Goal: Complete application form: Complete application form

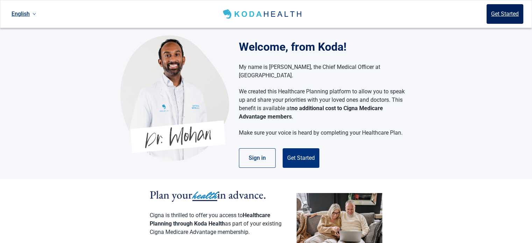
click at [508, 11] on button "Get Started" at bounding box center [505, 14] width 37 height 20
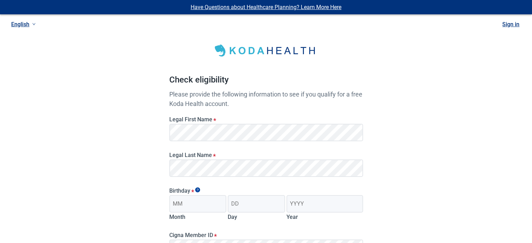
click at [169, 170] on div "Legal Last Name *" at bounding box center [266, 162] width 199 height 36
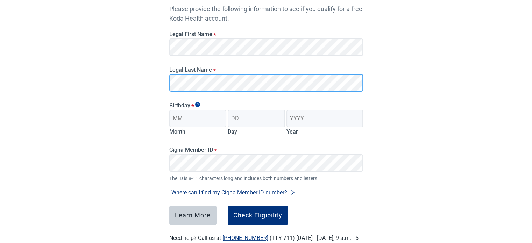
scroll to position [86, 0]
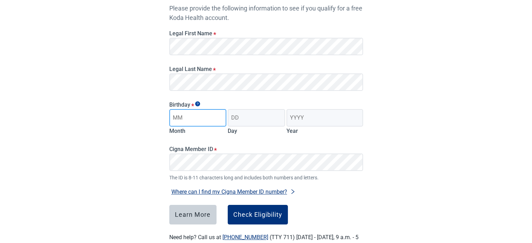
click at [211, 119] on input "Month" at bounding box center [197, 117] width 57 height 17
type input "04"
click at [245, 115] on input "Day" at bounding box center [256, 117] width 57 height 17
type input "19"
click at [289, 118] on input "Year" at bounding box center [325, 117] width 76 height 17
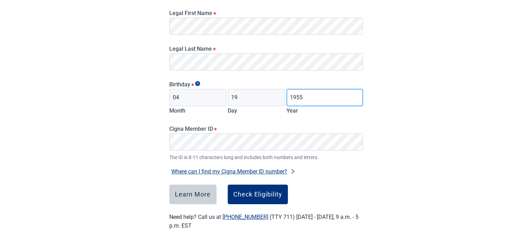
scroll to position [111, 0]
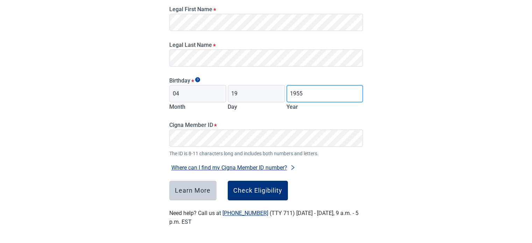
type input "1955"
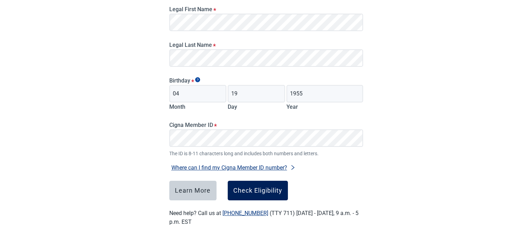
click at [253, 190] on div "Check Eligibility" at bounding box center [257, 190] width 49 height 7
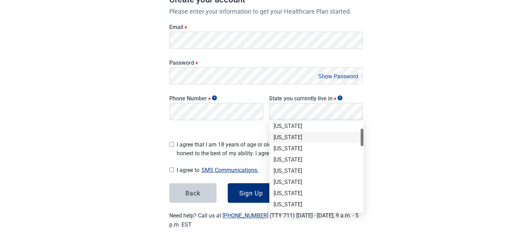
scroll to position [35, 0]
click at [307, 195] on div "[US_STATE]" at bounding box center [317, 194] width 86 height 8
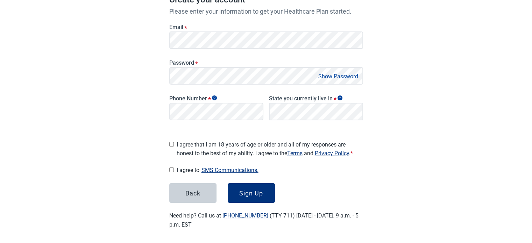
click at [171, 142] on input "I agree that I am 18 years of age or older and all of my responses are honest t…" at bounding box center [171, 144] width 5 height 5
checkbox input "true"
click at [170, 168] on input "I agree to SMS Communications." at bounding box center [171, 170] width 5 height 5
checkbox input "true"
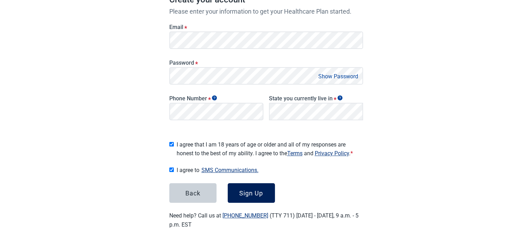
click at [249, 190] on div "Sign Up" at bounding box center [251, 193] width 24 height 7
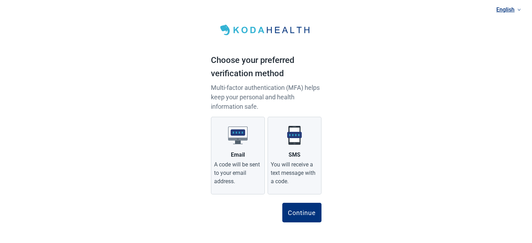
scroll to position [1, 0]
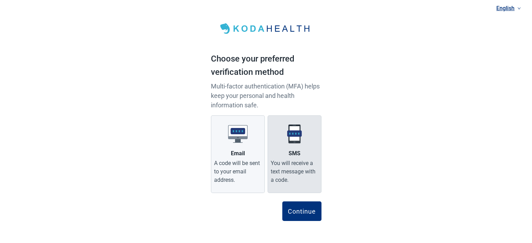
click at [295, 162] on div "You will receive a text message with a code." at bounding box center [295, 171] width 48 height 25
click at [0, 0] on input "SMS You will receive a text message with a code." at bounding box center [0, 0] width 0 height 0
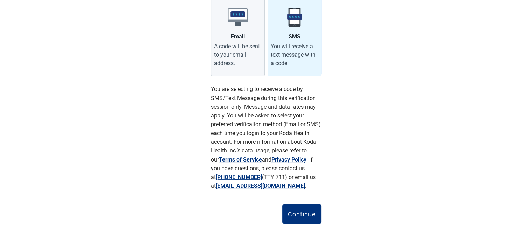
scroll to position [121, 0]
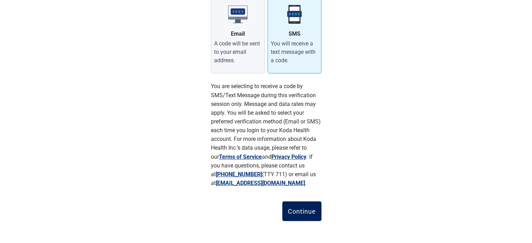
click at [301, 210] on div "Continue" at bounding box center [302, 211] width 28 height 7
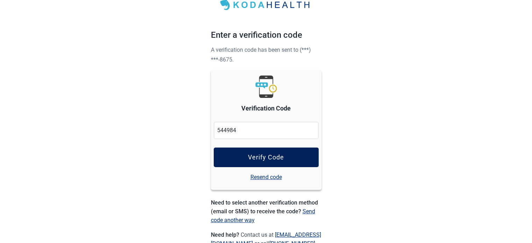
type input "544984"
click at [252, 160] on div "Verify Code" at bounding box center [266, 157] width 36 height 7
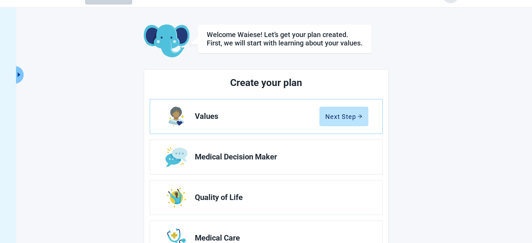
scroll to position [11, 0]
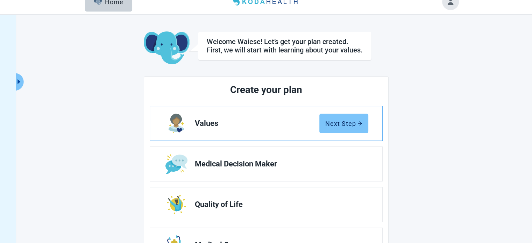
click at [340, 124] on div "Next Step" at bounding box center [343, 123] width 37 height 7
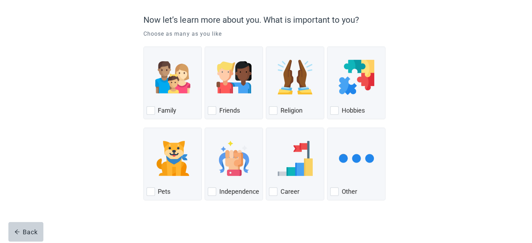
scroll to position [57, 0]
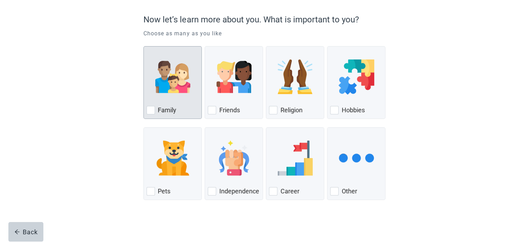
click at [150, 112] on div "Family, checkbox, not checked" at bounding box center [151, 110] width 8 height 8
click at [144, 47] on input "Family" at bounding box center [143, 46] width 0 height 0
checkbox input "true"
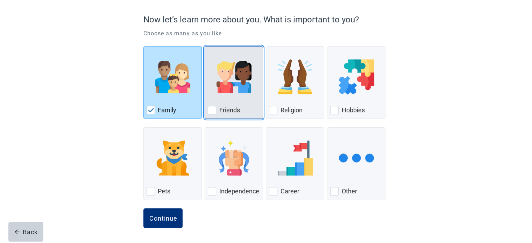
click at [213, 110] on div "Friends, checkbox, not checked" at bounding box center [212, 110] width 8 height 8
click at [205, 47] on input "Friends" at bounding box center [205, 46] width 0 height 0
checkbox input "true"
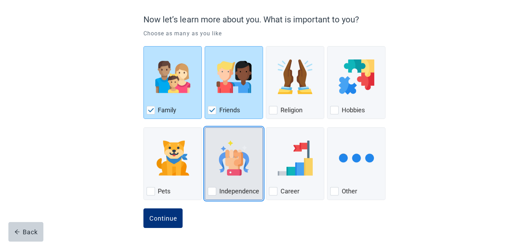
click at [211, 191] on div "Independence, checkbox, not checked" at bounding box center [212, 191] width 8 height 8
click at [205, 128] on input "Independence" at bounding box center [205, 127] width 0 height 0
checkbox input "true"
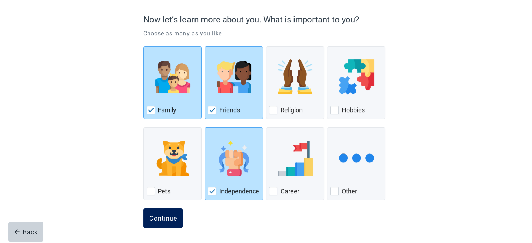
click at [166, 218] on div "Continue" at bounding box center [163, 218] width 28 height 7
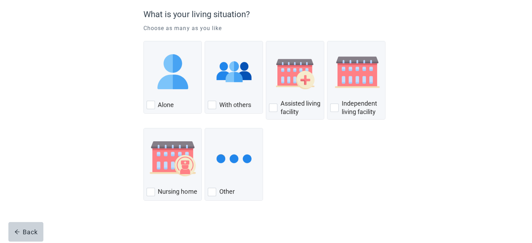
scroll to position [63, 0]
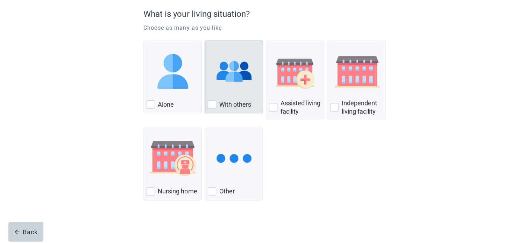
click at [213, 104] on div "With Others, checkbox, not checked" at bounding box center [212, 104] width 8 height 8
click at [205, 41] on input "With others" at bounding box center [205, 41] width 0 height 0
checkbox input "true"
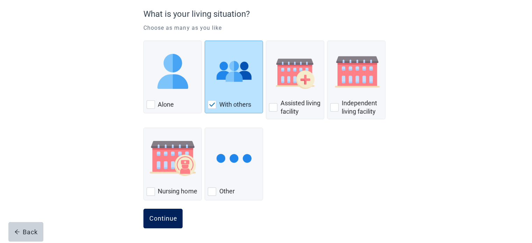
click at [162, 218] on div "Continue" at bounding box center [163, 218] width 28 height 7
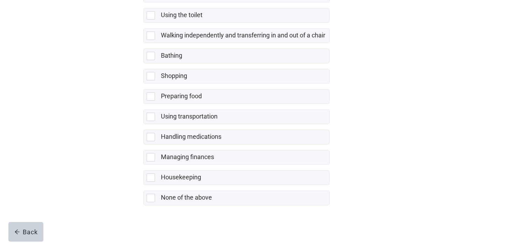
scroll to position [142, 0]
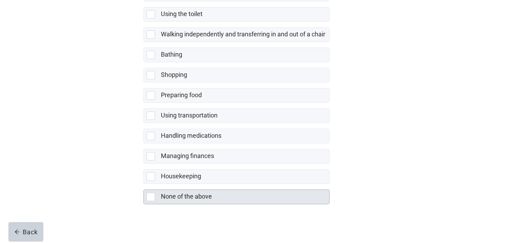
click at [151, 195] on div "None of the above, checkbox, not selected" at bounding box center [151, 197] width 8 height 8
click at [144, 184] on input "None of the above" at bounding box center [143, 184] width 0 height 0
checkbox input "true"
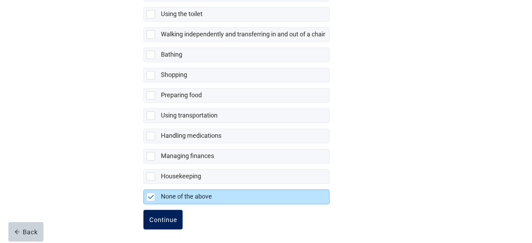
click at [159, 219] on div "Continue" at bounding box center [163, 219] width 28 height 7
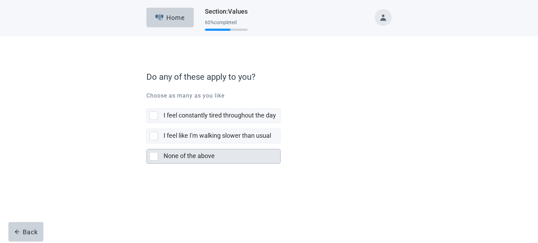
click at [153, 157] on div "None of the above, checkbox, not selected" at bounding box center [153, 156] width 8 height 8
click at [147, 144] on input "None of the above" at bounding box center [146, 143] width 0 height 0
checkbox input "true"
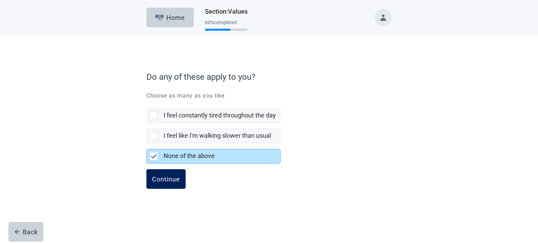
click at [165, 176] on div "Continue" at bounding box center [166, 179] width 28 height 7
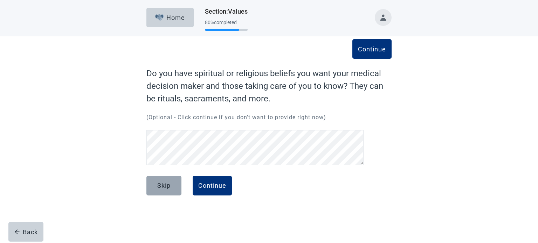
click at [159, 187] on div "Skip" at bounding box center [163, 185] width 13 height 7
click at [213, 181] on button "Continue" at bounding box center [211, 186] width 39 height 20
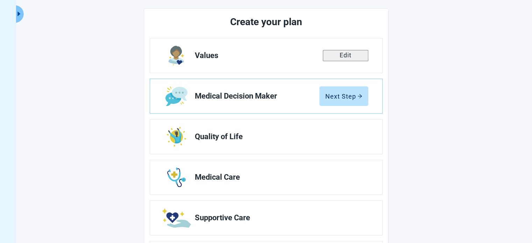
scroll to position [83, 0]
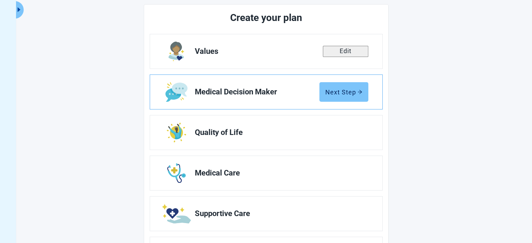
click at [339, 90] on div "Next Step" at bounding box center [343, 92] width 37 height 7
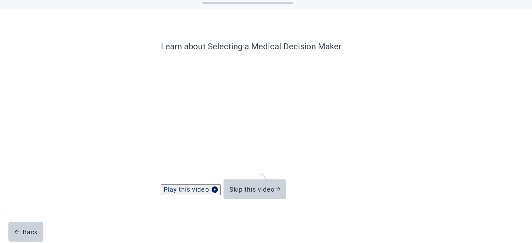
scroll to position [27, 0]
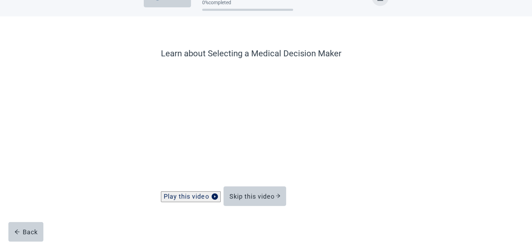
click at [195, 197] on div "Play this video" at bounding box center [191, 196] width 54 height 7
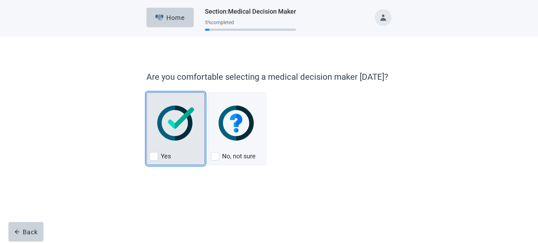
click at [153, 158] on div "Yes, checkbox, not checked" at bounding box center [153, 156] width 8 height 8
click at [147, 93] on input "Yes" at bounding box center [146, 92] width 0 height 0
checkbox input "true"
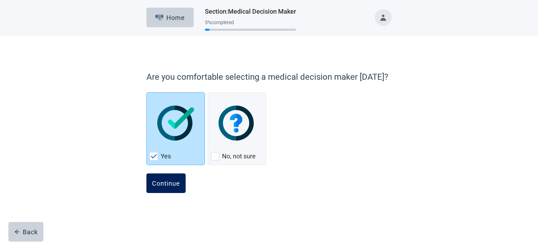
click at [162, 182] on div "Continue" at bounding box center [166, 183] width 28 height 7
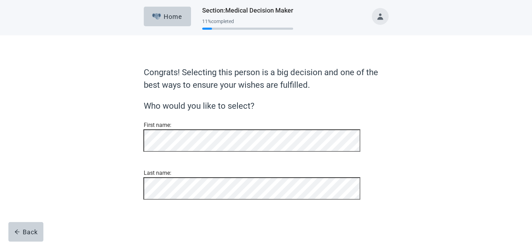
scroll to position [31, 0]
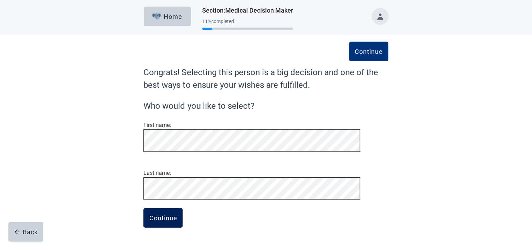
click at [162, 218] on div "Continue" at bounding box center [163, 218] width 28 height 7
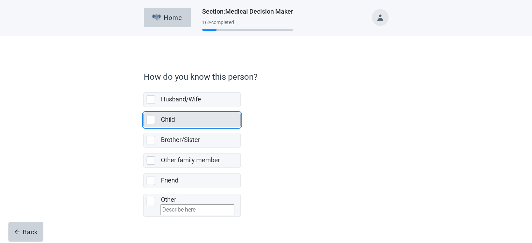
click at [152, 121] on div "Child, checkbox, not selected" at bounding box center [151, 120] width 8 height 8
click at [144, 107] on input "Child" at bounding box center [143, 107] width 0 height 0
checkbox input "true"
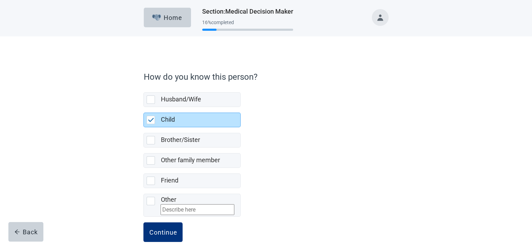
scroll to position [19, 0]
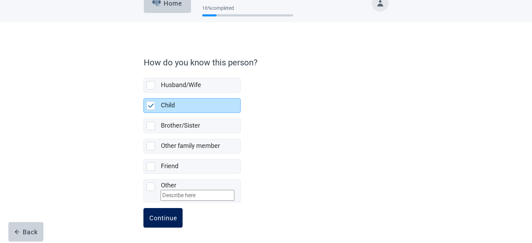
click at [163, 215] on div "Continue" at bounding box center [163, 218] width 28 height 7
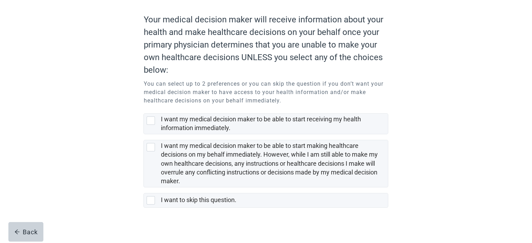
scroll to position [62, 0]
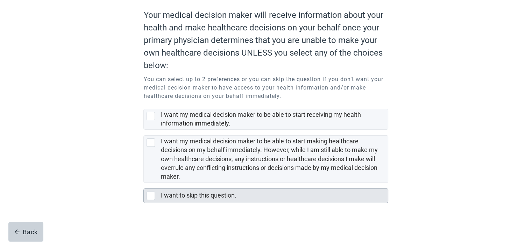
click at [149, 196] on div "I want to skip this question., checkbox, not selected" at bounding box center [151, 196] width 8 height 8
click at [144, 183] on input "I want to skip this question." at bounding box center [143, 183] width 0 height 0
checkbox input "true"
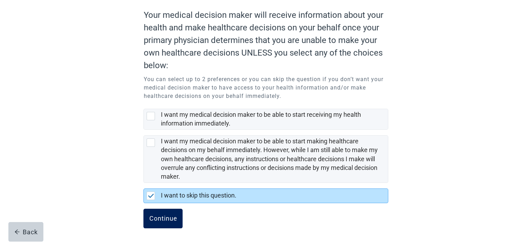
click at [165, 212] on button "Continue" at bounding box center [162, 219] width 39 height 20
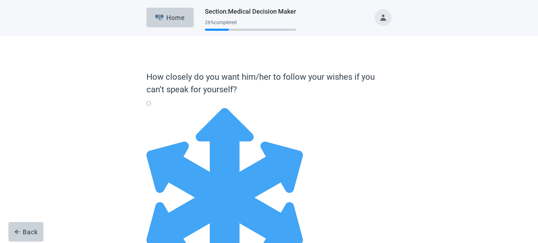
click at [153, 108] on div "Full Flexibility - it's okay to change my medical decisions if my doctors think…" at bounding box center [268, 108] width 245 height 0
click at [151, 106] on input "Full Flexibility - it's okay to change my medical decisions if my doctors think…" at bounding box center [148, 103] width 5 height 5
radio input "true"
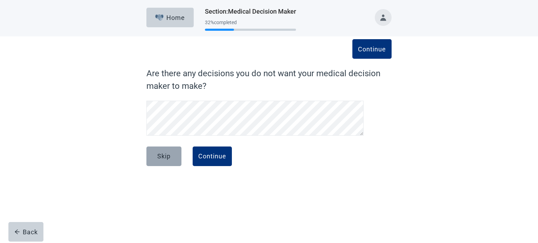
click at [164, 154] on div "Skip" at bounding box center [163, 156] width 13 height 7
click at [218, 155] on div "Continue" at bounding box center [212, 156] width 28 height 7
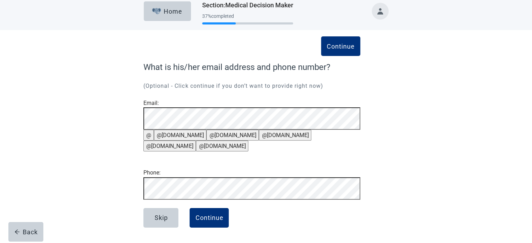
scroll to position [53, 0]
click at [156, 217] on div "Skip" at bounding box center [160, 218] width 13 height 7
click at [205, 219] on div "Continue" at bounding box center [209, 218] width 28 height 7
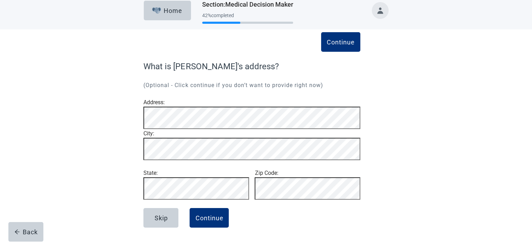
scroll to position [29, 0]
click at [157, 220] on div "Skip" at bounding box center [160, 218] width 13 height 7
click at [209, 217] on div "Continue" at bounding box center [209, 218] width 28 height 7
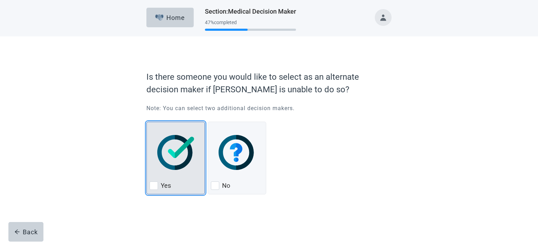
click at [154, 186] on div "Yes, checkbox, not checked" at bounding box center [153, 186] width 8 height 8
click at [147, 122] on input "Yes" at bounding box center [146, 122] width 0 height 0
checkbox input "true"
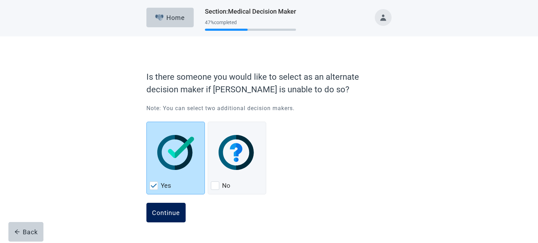
click at [163, 209] on div "Continue" at bounding box center [166, 212] width 28 height 7
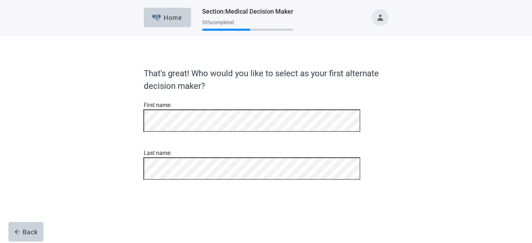
scroll to position [10, 0]
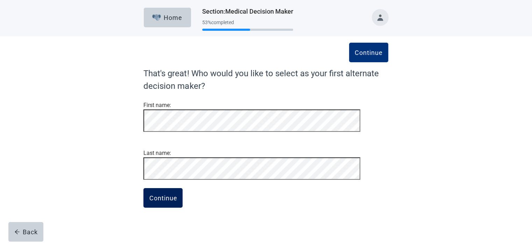
click at [164, 202] on div "Continue" at bounding box center [163, 198] width 28 height 7
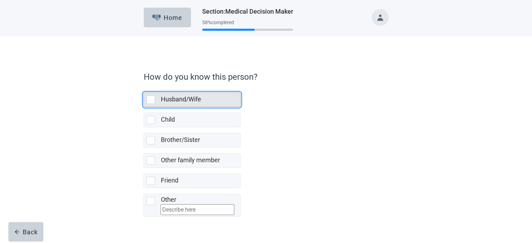
click at [149, 100] on div "Husband/Wife, checkbox, not selected" at bounding box center [151, 100] width 8 height 8
click at [144, 87] on input "Husband/Wife" at bounding box center [143, 87] width 0 height 0
checkbox input "true"
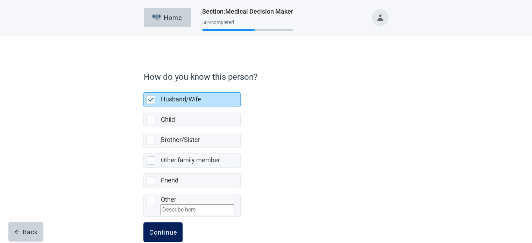
click at [164, 235] on div "Continue" at bounding box center [163, 232] width 28 height 7
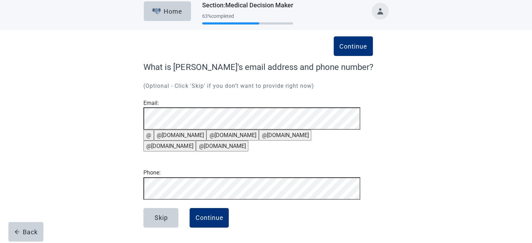
scroll to position [53, 0]
click at [156, 219] on div "Skip" at bounding box center [160, 218] width 13 height 7
click at [212, 218] on div "Continue" at bounding box center [209, 218] width 28 height 7
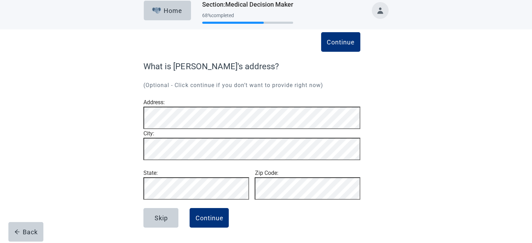
scroll to position [29, 0]
click at [160, 217] on div "Skip" at bounding box center [160, 218] width 13 height 7
click at [210, 217] on div "Continue" at bounding box center [209, 218] width 28 height 7
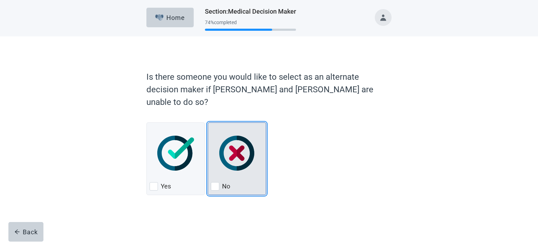
click at [215, 182] on div "No, checkbox, not checked" at bounding box center [215, 186] width 8 height 8
click at [208, 123] on input "No" at bounding box center [208, 122] width 0 height 0
checkbox input "true"
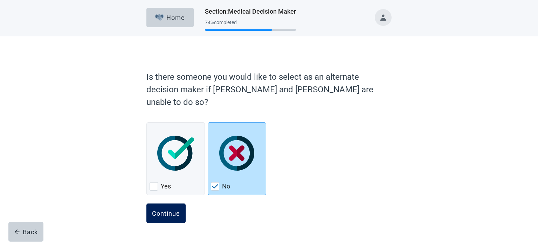
click at [160, 210] on div "Continue" at bounding box center [166, 213] width 28 height 7
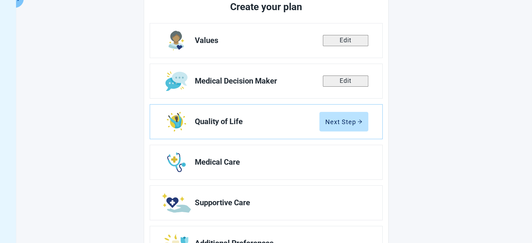
scroll to position [97, 0]
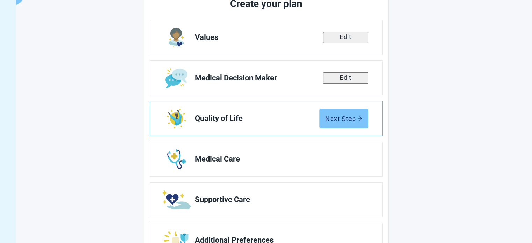
click at [342, 117] on div "Next Step" at bounding box center [343, 118] width 37 height 7
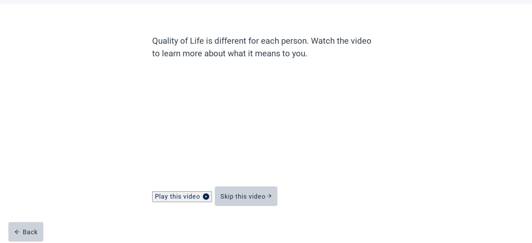
scroll to position [39, 0]
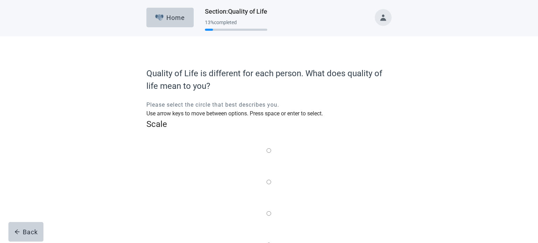
click at [266, 147] on label "Main content" at bounding box center [268, 151] width 5 height 9
click at [266, 148] on input "Quality of life scale: 0 out of 100. Living through anything no matter what" at bounding box center [268, 150] width 5 height 5
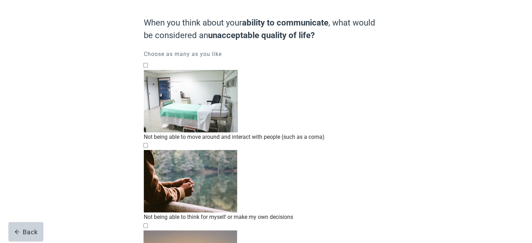
scroll to position [64, 0]
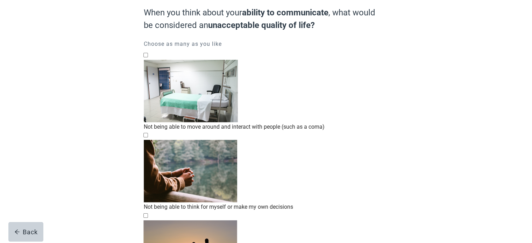
click at [149, 140] on div "Not being able to think for myself or make my own decisions, checkbox, not chec…" at bounding box center [265, 140] width 245 height 0
click at [148, 133] on input "Not being able to think for myself or make my own decisions" at bounding box center [145, 135] width 5 height 5
checkbox input "true"
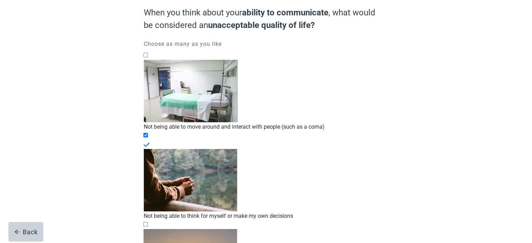
click at [153, 60] on div "Not being able to move around and interact with people (such as a coma), checkb…" at bounding box center [265, 60] width 245 height 0
click at [148, 57] on input "Not being able to move around and interact with people (such as a coma)" at bounding box center [145, 55] width 5 height 5
checkbox input "true"
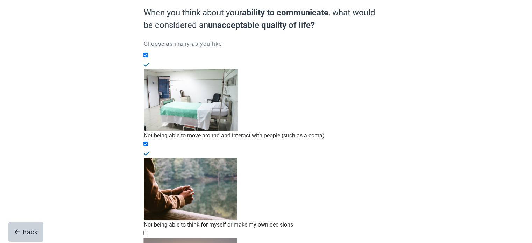
click at [153, 238] on div "Not being able to have meaningful relationships or recognize family/friends, ch…" at bounding box center [265, 238] width 245 height 0
click at [148, 231] on input "Not being able to have meaningful relationships or recognize family/friends" at bounding box center [145, 233] width 5 height 5
checkbox input "true"
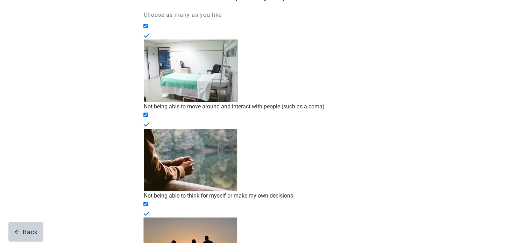
scroll to position [103, 0]
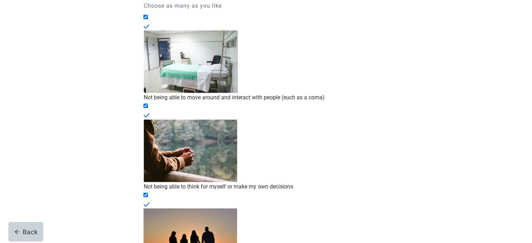
checkbox input "true"
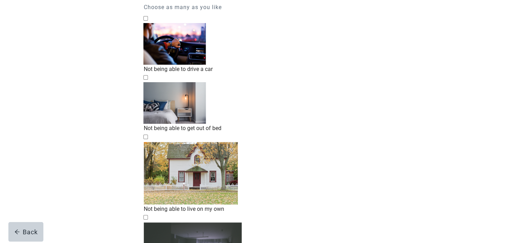
scroll to position [102, 0]
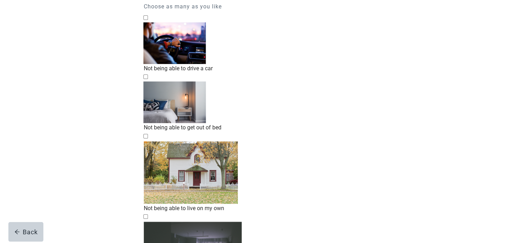
click at [150, 22] on div "Not being able to drive a car, checkbox, not checked" at bounding box center [265, 22] width 245 height 0
click at [148, 20] on input "Not being able to drive a car" at bounding box center [145, 17] width 5 height 5
checkbox input "true"
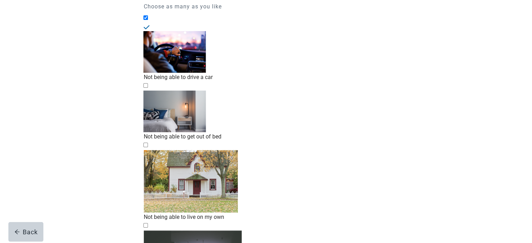
click at [152, 91] on div "Not being able to get out of bed, checkbox, not checked" at bounding box center [265, 91] width 245 height 0
click at [148, 83] on input "Not being able to get out of bed" at bounding box center [145, 85] width 5 height 5
checkbox input "true"
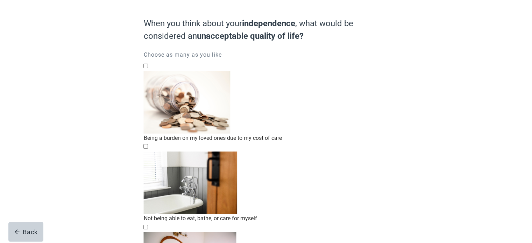
scroll to position [54, 0]
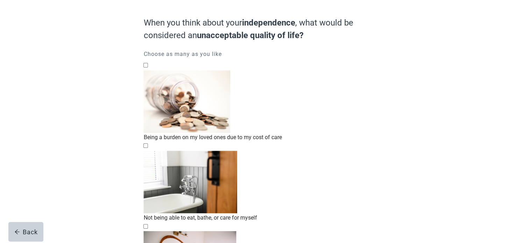
click at [150, 70] on div "Being a burden on my loved ones due to my cost of care, checkbox, not checked" at bounding box center [265, 70] width 245 height 0
click at [148, 68] on input "Being a burden on my loved ones due to my cost of care" at bounding box center [145, 65] width 5 height 5
checkbox input "true"
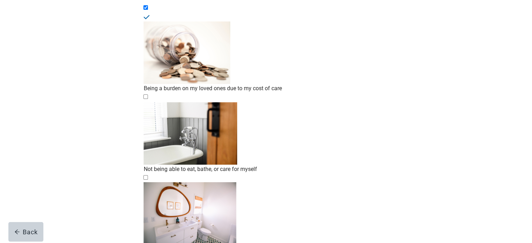
scroll to position [113, 0]
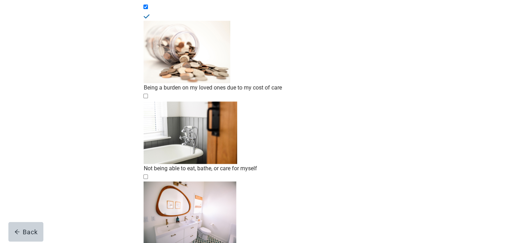
click at [150, 101] on div "Not being able to eat, bathe, or care for myself, checkbox, not checked" at bounding box center [265, 101] width 245 height 0
click at [148, 94] on input "Not being able to eat, bathe, or care for myself" at bounding box center [145, 96] width 5 height 5
checkbox input "true"
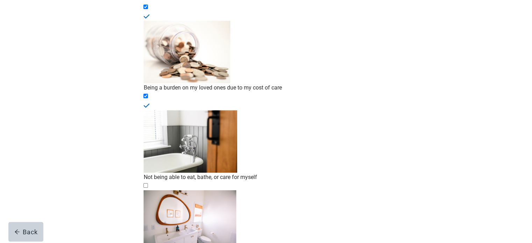
click at [150, 190] on div "Not being able to control when I poop or pee, or having to wear diapers, checkb…" at bounding box center [265, 190] width 245 height 0
click at [148, 183] on input "Not being able to control when I poop or pee, or having to wear diapers" at bounding box center [145, 185] width 5 height 5
checkbox input "true"
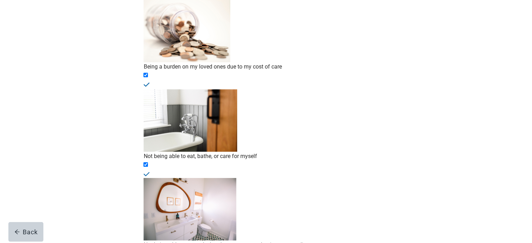
scroll to position [141, 0]
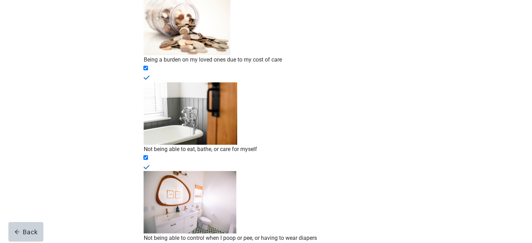
click at [148, 243] on input "Living in constant severe pain or [MEDICAL_DATA]" at bounding box center [145, 246] width 5 height 5
checkbox input "true"
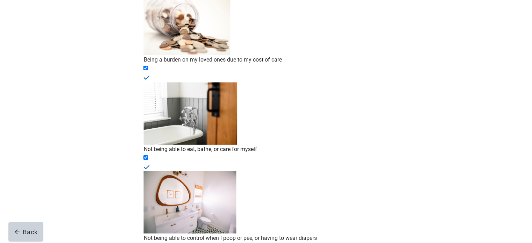
checkbox input "true"
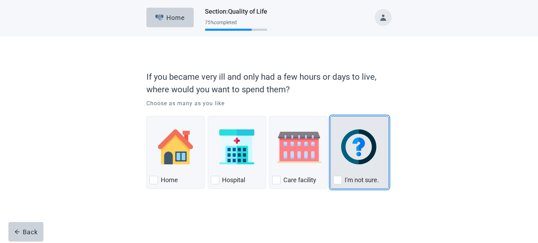
click at [338, 181] on div "I'm not sure., checkbox, not checked" at bounding box center [337, 180] width 8 height 8
click at [330, 117] on input "I'm not sure." at bounding box center [330, 116] width 0 height 0
checkbox input "true"
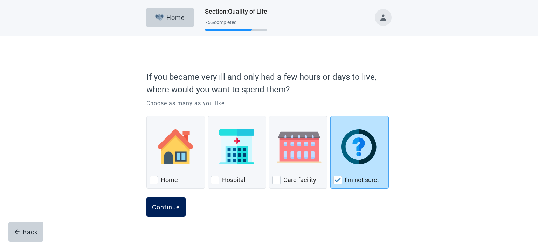
click at [170, 205] on div "Continue" at bounding box center [166, 207] width 28 height 7
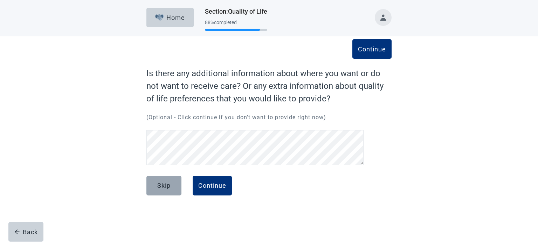
click at [169, 187] on div "Skip" at bounding box center [163, 185] width 13 height 7
click at [207, 187] on div "Continue" at bounding box center [212, 185] width 28 height 7
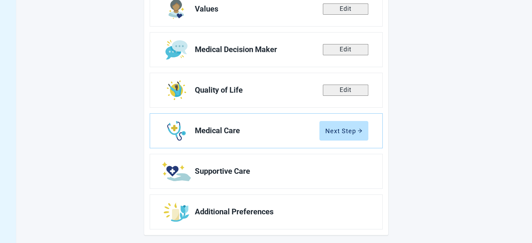
scroll to position [132, 0]
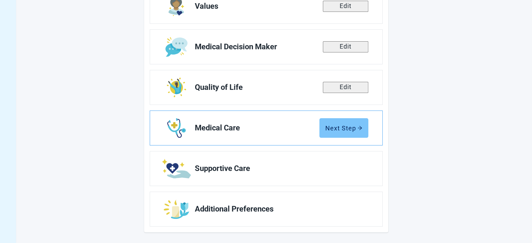
click at [342, 126] on div "Next Step" at bounding box center [343, 128] width 37 height 7
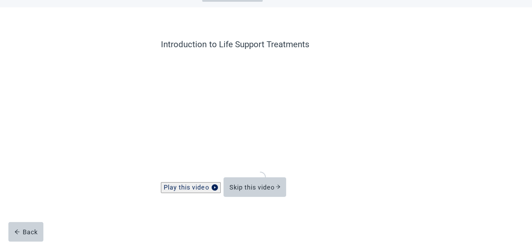
scroll to position [27, 0]
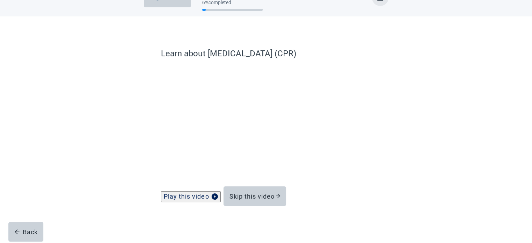
scroll to position [27, 0]
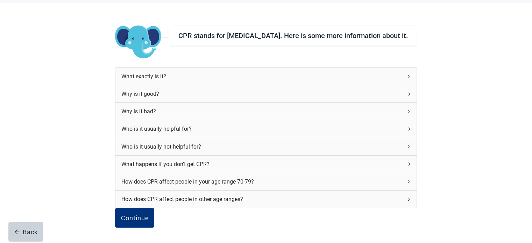
scroll to position [50, 0]
click at [199, 72] on div "What exactly is it?" at bounding box center [261, 76] width 281 height 9
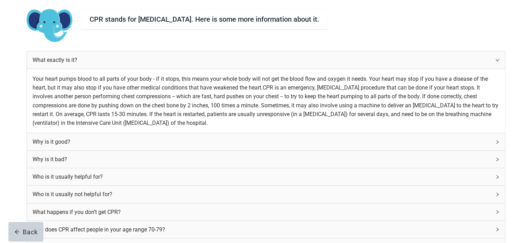
click at [128, 93] on div "CPR stands for [MEDICAL_DATA]. Here is some more information about it. What exa…" at bounding box center [266, 139] width 479 height 304
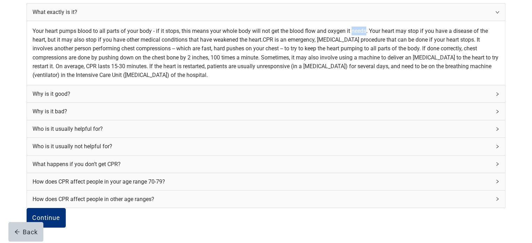
scroll to position [163, 0]
click at [197, 98] on div "Why is it good?" at bounding box center [262, 94] width 459 height 9
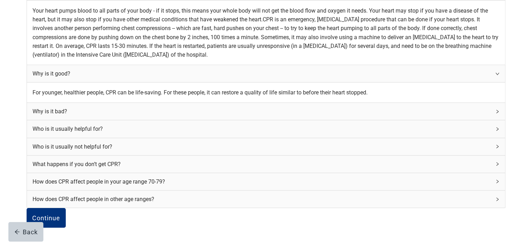
scroll to position [238, 0]
click at [190, 107] on div "Why is it bad?" at bounding box center [262, 111] width 459 height 9
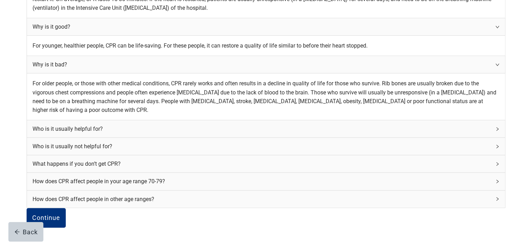
scroll to position [345, 0]
click at [193, 125] on div "Who is it usually helpful for?" at bounding box center [262, 129] width 459 height 9
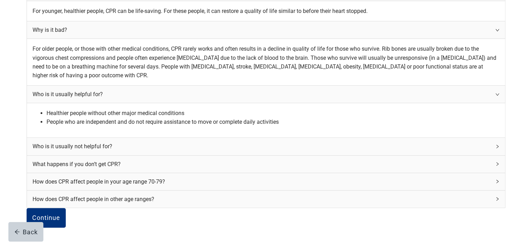
click at [192, 142] on div "Who is it usually not helpful for?" at bounding box center [262, 146] width 459 height 9
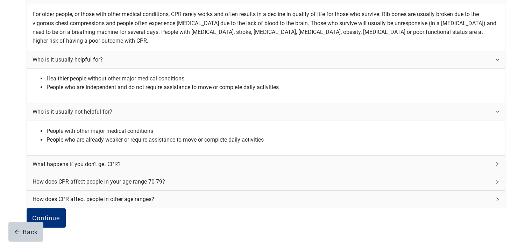
click at [189, 169] on div "What happens if you don’t get CPR?" at bounding box center [262, 164] width 459 height 9
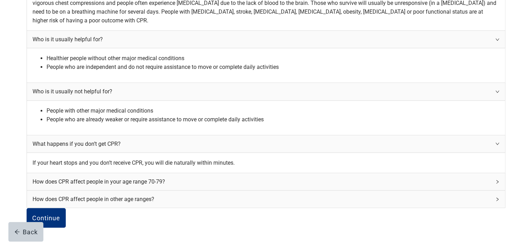
scroll to position [470, 0]
click at [197, 160] on label "If your heart stops and you don’t receive CPR, you will die naturally within mi…" at bounding box center [134, 163] width 202 height 7
click at [197, 177] on div "How does CPR affect people in your age range 70-79?" at bounding box center [262, 181] width 459 height 9
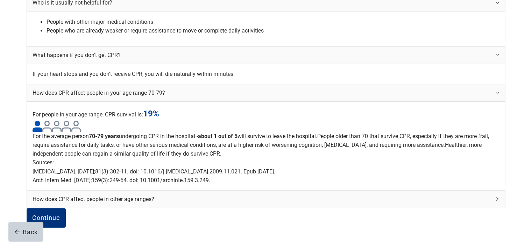
scroll to position [649, 0]
click at [201, 195] on div "How does CPR affect people in other age ranges?" at bounding box center [262, 199] width 459 height 9
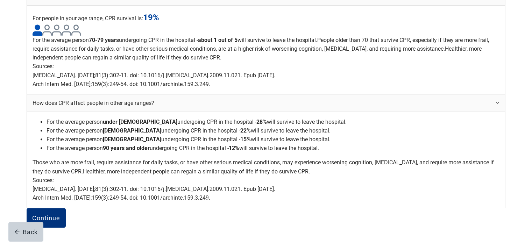
scroll to position [833, 0]
click at [66, 208] on button "Continue" at bounding box center [46, 218] width 39 height 20
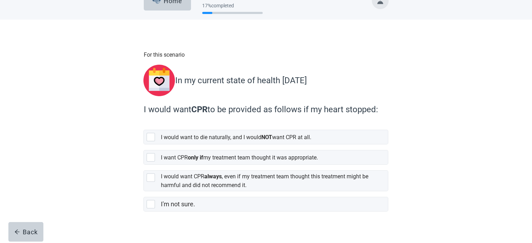
scroll to position [22, 0]
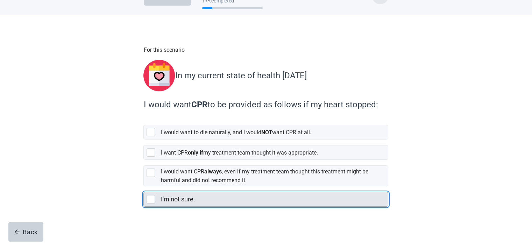
click at [149, 196] on div "I'm not sure., checkbox, not selected" at bounding box center [151, 199] width 8 height 8
click at [144, 187] on input "I'm not sure." at bounding box center [143, 187] width 0 height 0
checkbox input "true"
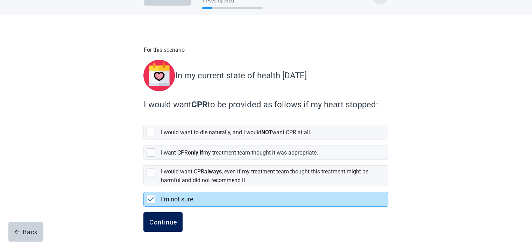
click at [165, 219] on div "Continue" at bounding box center [163, 222] width 28 height 7
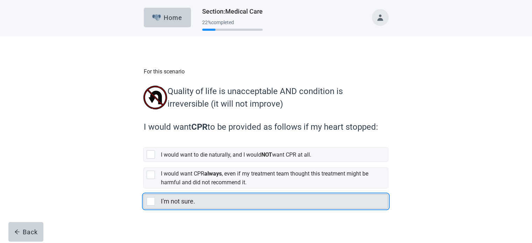
click at [151, 203] on div "I'm not sure., checkbox, not selected" at bounding box center [151, 201] width 8 height 8
click at [144, 189] on input "I'm not sure." at bounding box center [143, 189] width 0 height 0
checkbox input "true"
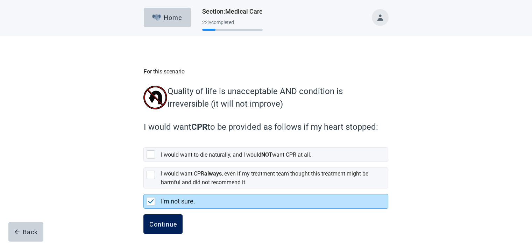
click at [159, 225] on div "Continue" at bounding box center [163, 224] width 28 height 7
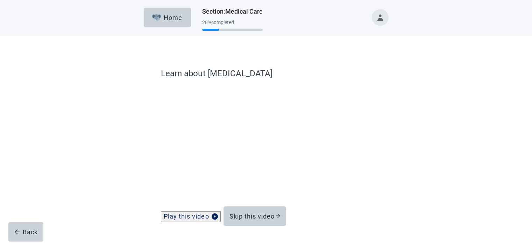
click at [37, 70] on div "Learn about [MEDICAL_DATA] Play this video Skip this video Back" at bounding box center [266, 149] width 479 height 227
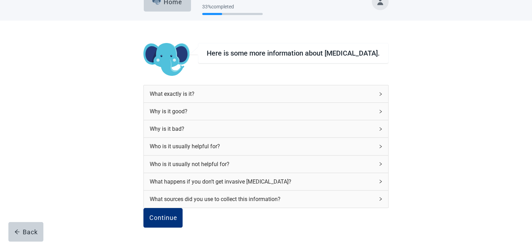
scroll to position [72, 0]
click at [177, 215] on div "Continue" at bounding box center [163, 218] width 28 height 7
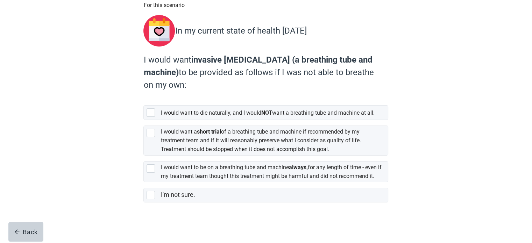
scroll to position [77, 0]
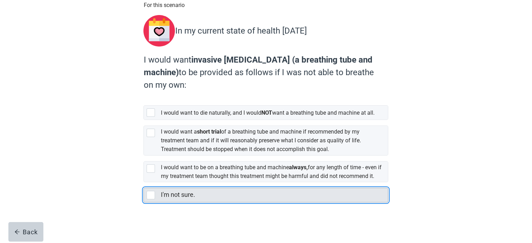
click at [152, 194] on div "I'm not sure., checkbox, not selected" at bounding box center [151, 195] width 8 height 8
click at [144, 183] on input "I'm not sure." at bounding box center [143, 182] width 0 height 0
checkbox input "true"
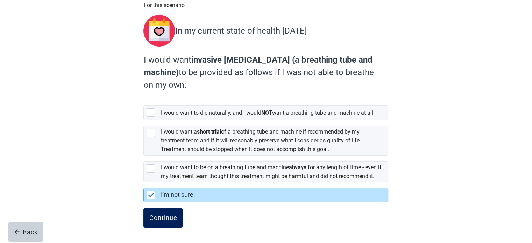
click at [161, 221] on div "Continue" at bounding box center [163, 218] width 28 height 7
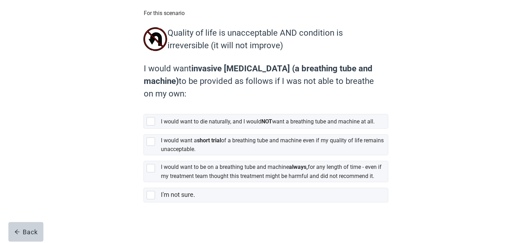
scroll to position [67, 0]
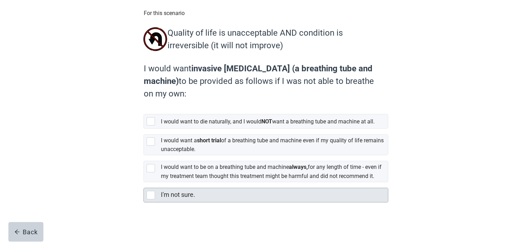
click at [151, 199] on div "I'm not sure., checkbox, not selected" at bounding box center [151, 195] width 8 height 8
click at [144, 183] on input "I'm not sure." at bounding box center [143, 182] width 0 height 0
checkbox input "true"
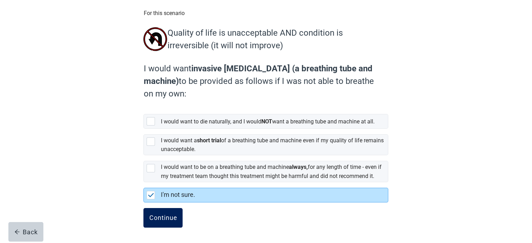
click at [164, 222] on div "Continue" at bounding box center [163, 218] width 28 height 7
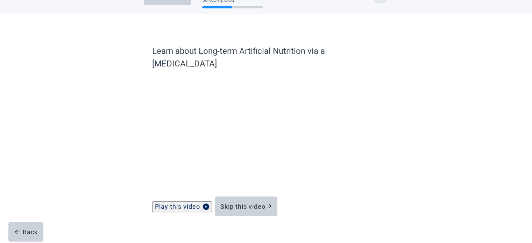
scroll to position [27, 0]
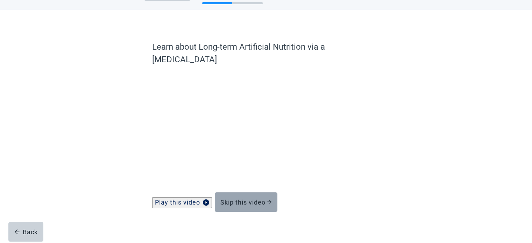
click at [254, 199] on div "Skip this video" at bounding box center [245, 202] width 51 height 7
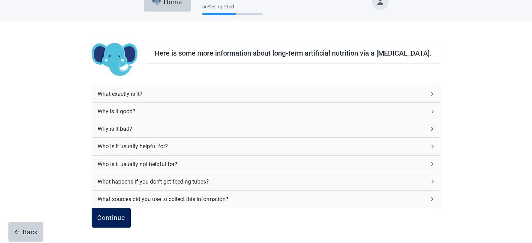
click at [125, 216] on div "Continue" at bounding box center [111, 218] width 28 height 7
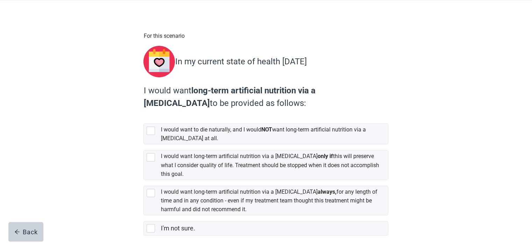
scroll to position [65, 0]
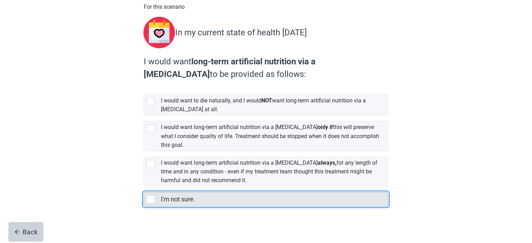
click at [151, 195] on div "I'm not sure., checkbox, not selected" at bounding box center [151, 199] width 8 height 8
click at [144, 187] on input "I'm not sure." at bounding box center [143, 187] width 0 height 0
checkbox input "true"
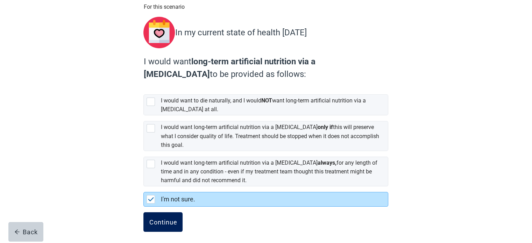
click at [163, 219] on div "Continue" at bounding box center [163, 222] width 28 height 7
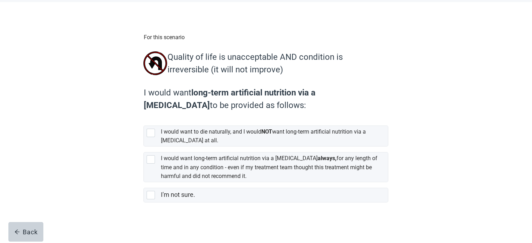
scroll to position [35, 0]
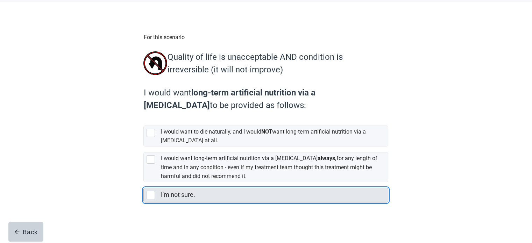
click at [151, 195] on div "I'm not sure., checkbox, not selected" at bounding box center [151, 195] width 8 height 8
click at [144, 183] on input "I'm not sure." at bounding box center [143, 182] width 0 height 0
checkbox input "true"
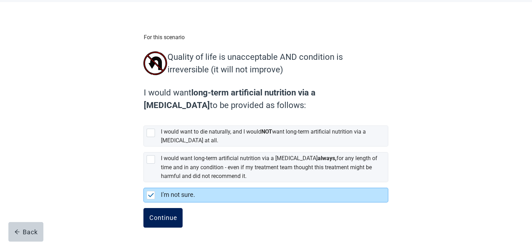
click at [164, 220] on div "Continue" at bounding box center [163, 218] width 28 height 7
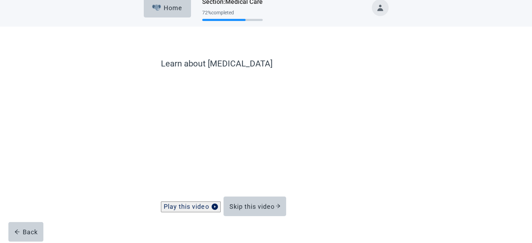
scroll to position [10, 0]
click at [258, 210] on div "Skip this video" at bounding box center [254, 206] width 51 height 7
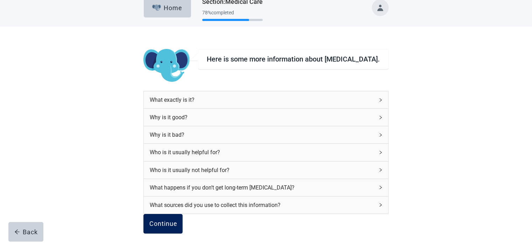
click at [177, 227] on div "Continue" at bounding box center [163, 223] width 28 height 7
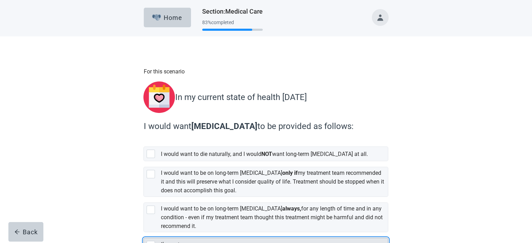
click at [151, 242] on div "I'm not sure., checkbox, not selected" at bounding box center [151, 245] width 8 height 8
click at [144, 233] on input "I'm not sure." at bounding box center [143, 232] width 0 height 0
checkbox input "true"
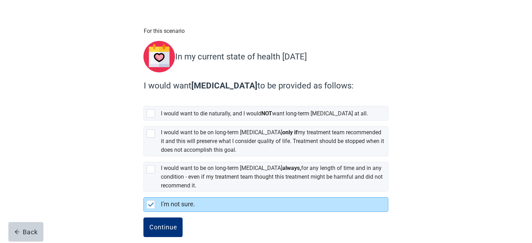
scroll to position [46, 0]
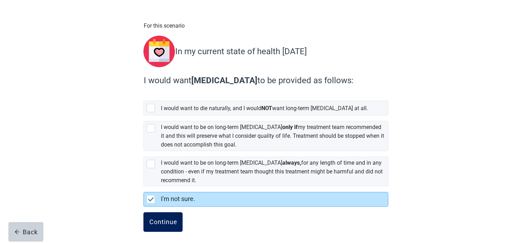
click at [163, 219] on div "Continue" at bounding box center [163, 222] width 28 height 7
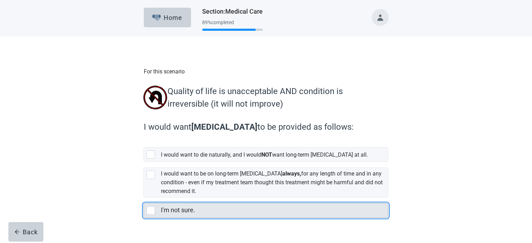
click at [152, 214] on div "I'm not sure., checkbox, not selected" at bounding box center [151, 210] width 8 height 8
click at [144, 198] on input "I'm not sure." at bounding box center [143, 198] width 0 height 0
checkbox input "true"
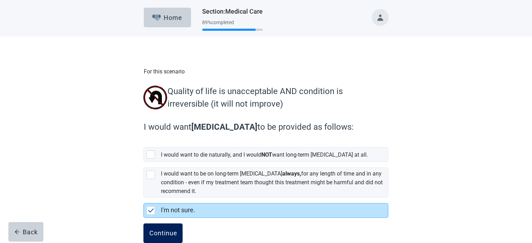
click at [165, 234] on div "Continue" at bounding box center [163, 233] width 28 height 7
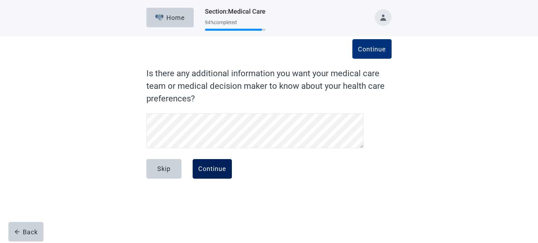
click at [212, 169] on div "Continue" at bounding box center [212, 169] width 28 height 7
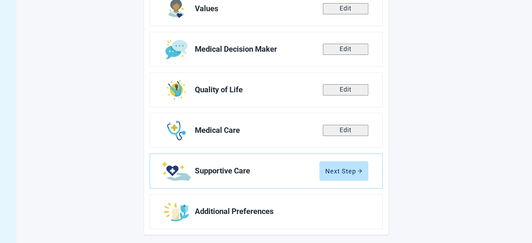
scroll to position [128, 0]
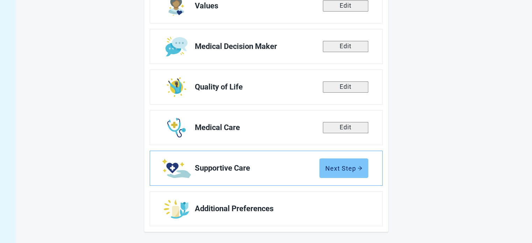
click at [345, 167] on div "Next Step" at bounding box center [343, 168] width 37 height 7
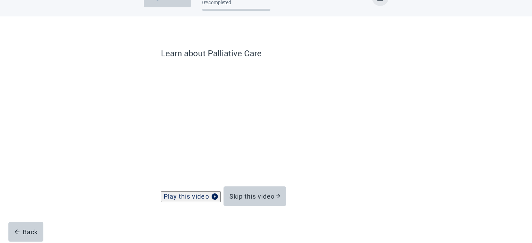
scroll to position [27, 0]
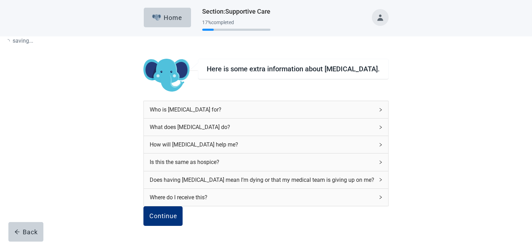
scroll to position [64, 0]
click at [177, 213] on div "Continue" at bounding box center [163, 216] width 28 height 7
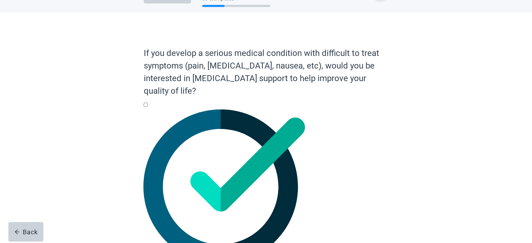
scroll to position [35, 0]
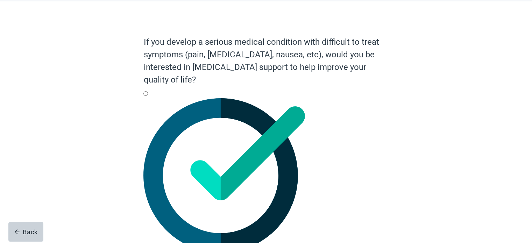
radio input "true"
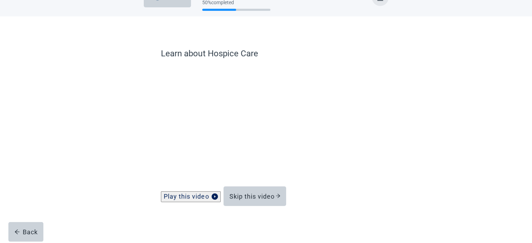
scroll to position [27, 0]
click at [262, 196] on div "Skip this video" at bounding box center [254, 196] width 51 height 7
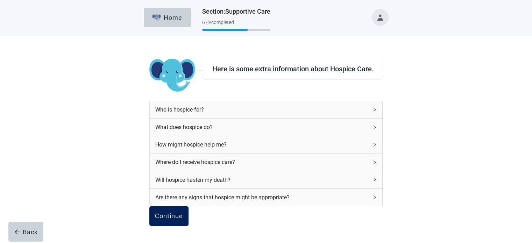
click at [176, 213] on div "Continue" at bounding box center [169, 216] width 28 height 7
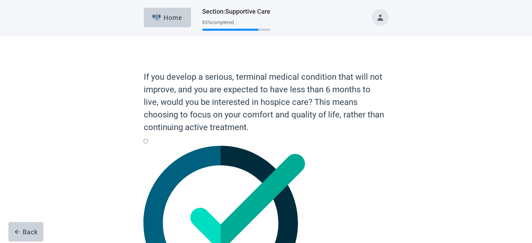
radio input "true"
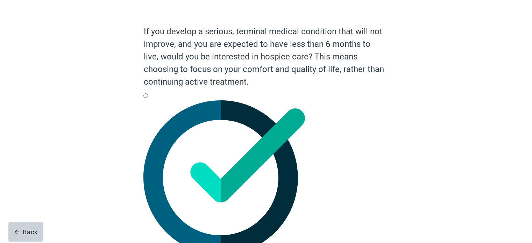
scroll to position [48, 0]
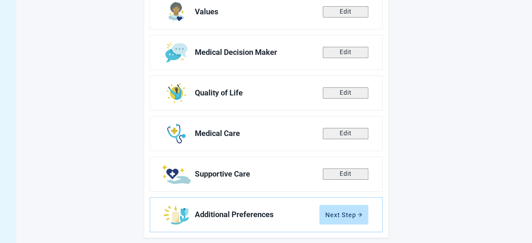
scroll to position [128, 0]
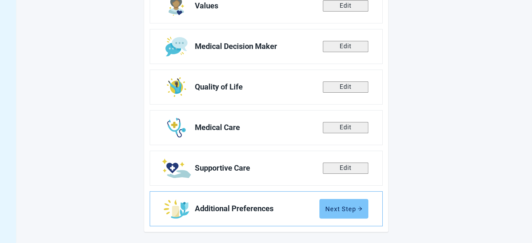
click at [339, 208] on div "Next Step" at bounding box center [343, 208] width 37 height 7
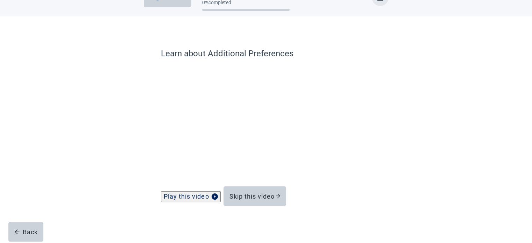
scroll to position [27, 0]
click at [260, 196] on div "Skip this video" at bounding box center [254, 196] width 51 height 7
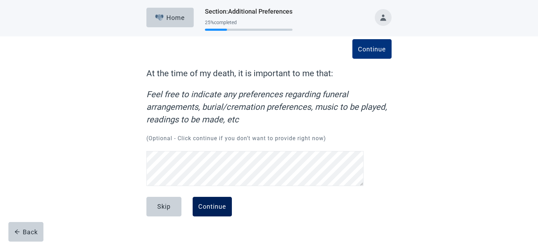
click at [215, 203] on div "Continue" at bounding box center [212, 206] width 28 height 7
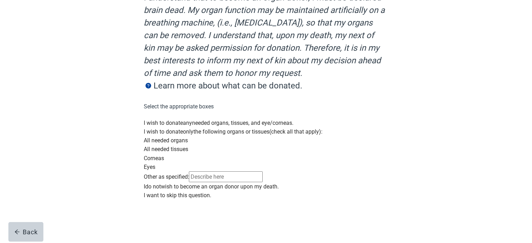
scroll to position [187, 0]
click at [153, 191] on div "Main content" at bounding box center [265, 191] width 245 height 0
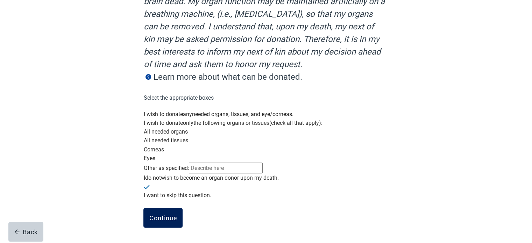
click at [165, 219] on div "Continue" at bounding box center [163, 218] width 28 height 7
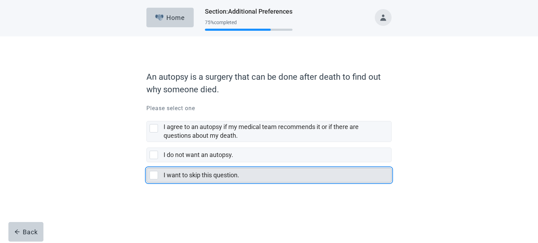
click at [154, 177] on div "I want to skip this question., checkbox, not selected" at bounding box center [153, 175] width 8 height 8
click at [147, 163] on input "I want to skip this question." at bounding box center [146, 162] width 0 height 0
checkbox input "true"
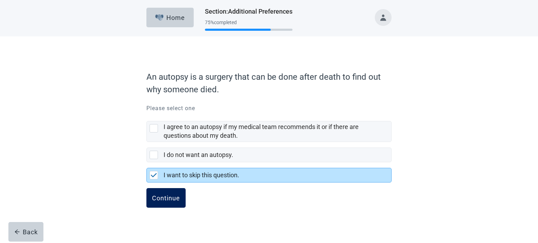
click at [164, 196] on div "Continue" at bounding box center [166, 198] width 28 height 7
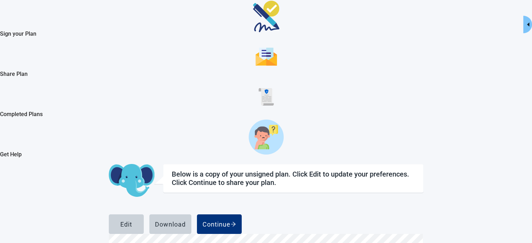
scroll to position [81, 0]
